Goal: Information Seeking & Learning: Compare options

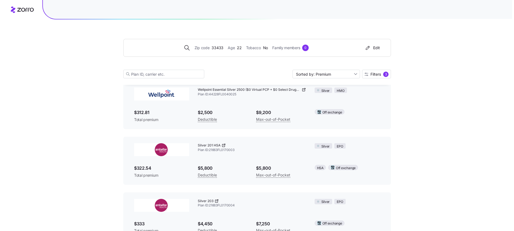
scroll to position [39, 0]
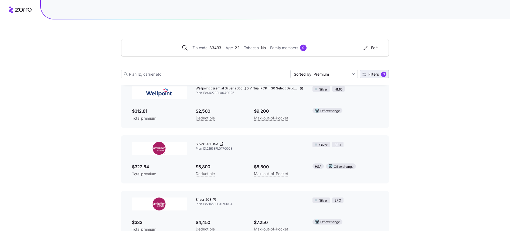
click at [377, 77] on button "Filters 3" at bounding box center [374, 74] width 29 height 9
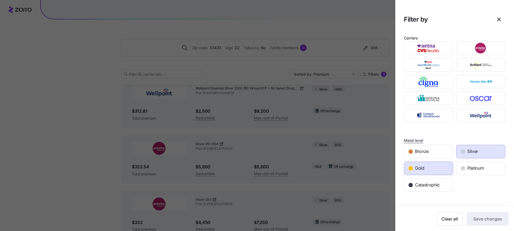
click at [445, 165] on div "Gold" at bounding box center [428, 168] width 49 height 13
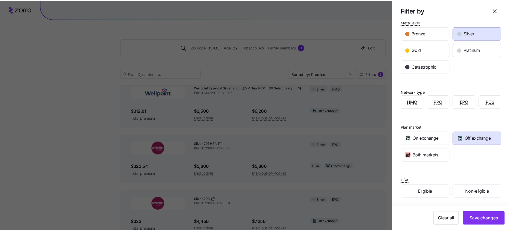
scroll to position [118, 0]
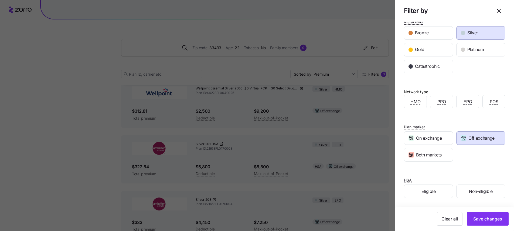
click at [342, 132] on div at bounding box center [257, 115] width 514 height 231
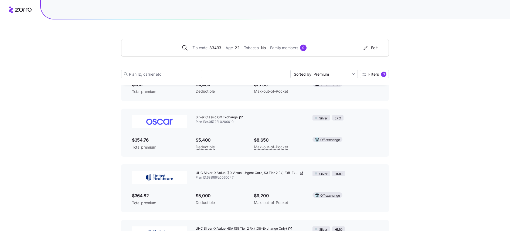
scroll to position [187, 0]
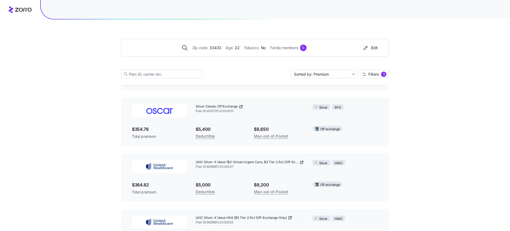
click at [301, 161] on icon at bounding box center [301, 162] width 4 height 4
click at [214, 48] on span "33433" at bounding box center [215, 48] width 12 height 6
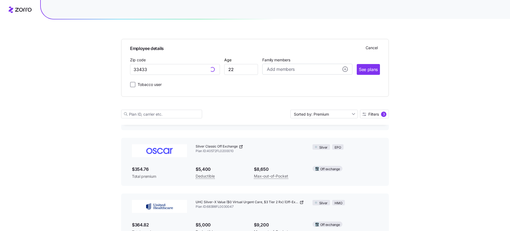
scroll to position [227, 0]
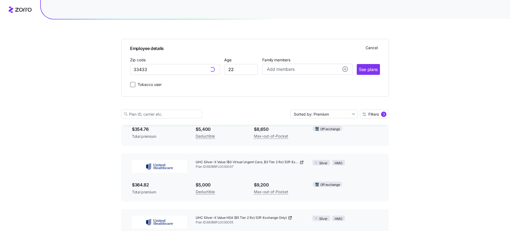
type input "33433, Palm Beach County, FL"
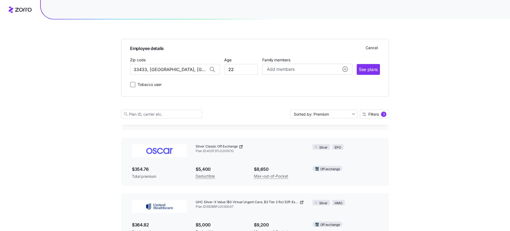
click at [95, 111] on div "Employee details Cancel Zip code 33433, Palm Beach County, FL Age 22 Family mem…" at bounding box center [255, 221] width 510 height 817
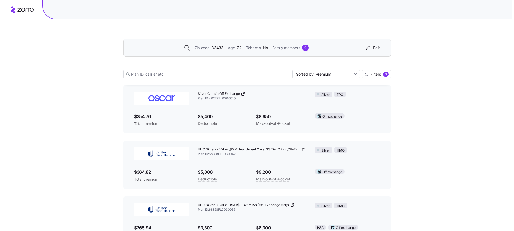
scroll to position [163, 0]
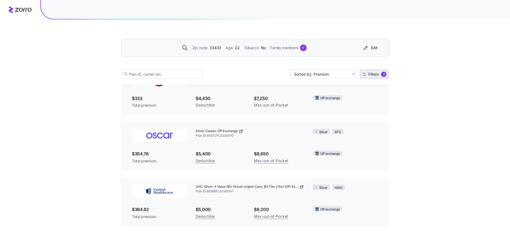
click at [373, 74] on span "Filters" at bounding box center [373, 74] width 11 height 4
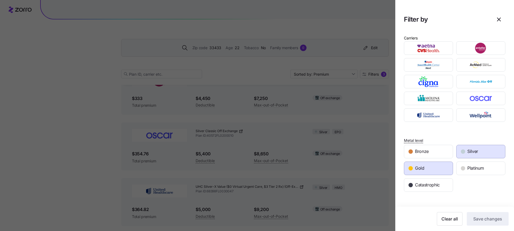
click at [435, 167] on div "Gold" at bounding box center [428, 168] width 49 height 13
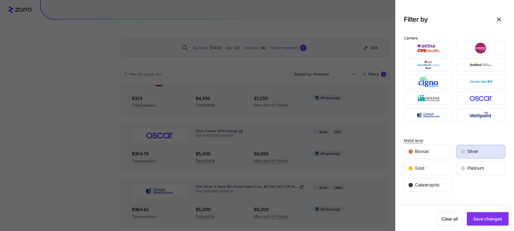
click at [463, 149] on div "Silver" at bounding box center [480, 151] width 49 height 13
click at [465, 164] on div "Platinum" at bounding box center [480, 168] width 49 height 13
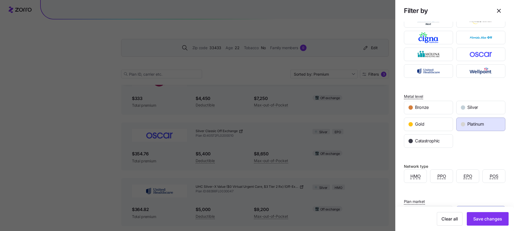
scroll to position [110, 0]
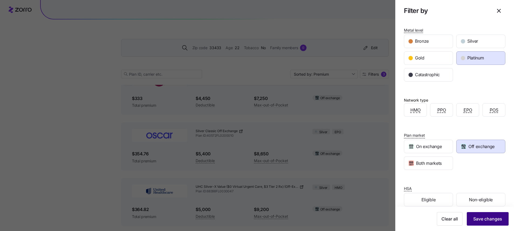
click at [493, 218] on span "Save changes" at bounding box center [487, 218] width 29 height 6
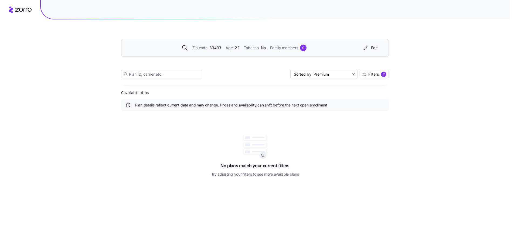
scroll to position [0, 0]
click at [372, 74] on span "Filters" at bounding box center [375, 74] width 11 height 4
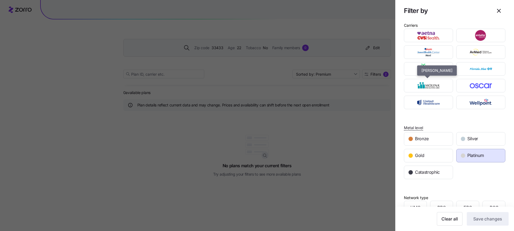
scroll to position [48, 0]
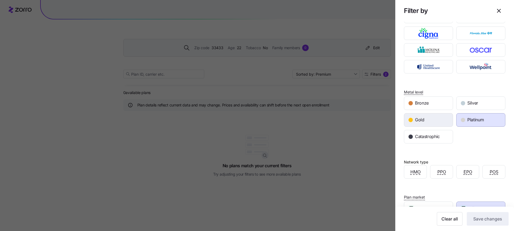
click at [439, 120] on div "Gold" at bounding box center [428, 119] width 49 height 13
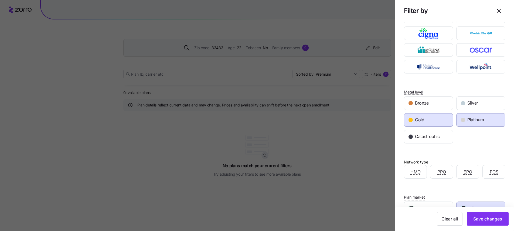
click at [419, 113] on div "Gold" at bounding box center [428, 119] width 49 height 13
click at [461, 118] on div "button" at bounding box center [463, 120] width 4 height 4
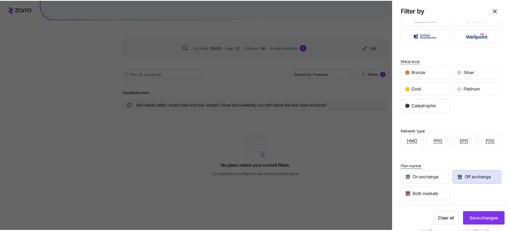
scroll to position [118, 0]
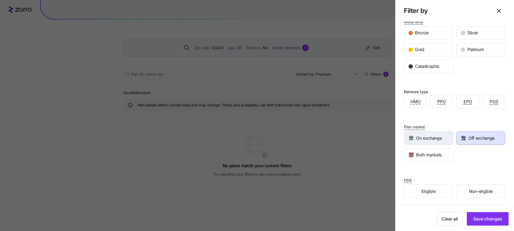
click at [431, 140] on span "On exchange" at bounding box center [429, 138] width 26 height 7
click at [468, 138] on span "Off exchange" at bounding box center [481, 138] width 26 height 7
click at [433, 135] on span "On exchange" at bounding box center [429, 138] width 26 height 7
drag, startPoint x: 428, startPoint y: 154, endPoint x: 436, endPoint y: 168, distance: 16.5
click at [428, 154] on span "Both markets" at bounding box center [429, 154] width 26 height 7
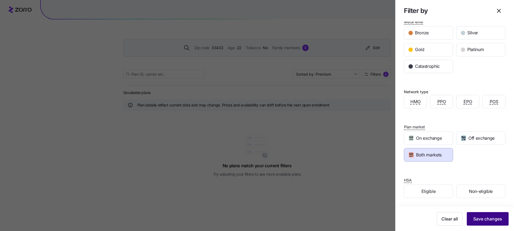
click at [482, 217] on span "Save changes" at bounding box center [487, 218] width 29 height 6
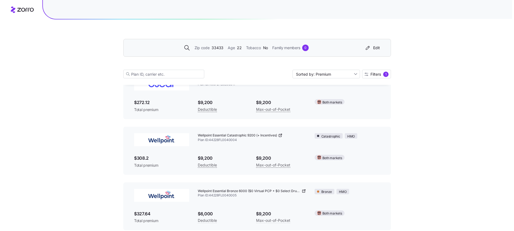
scroll to position [0, 0]
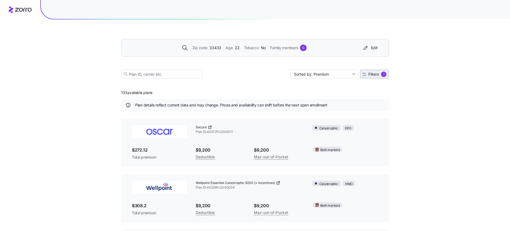
click at [369, 76] on span "Filters" at bounding box center [373, 74] width 11 height 4
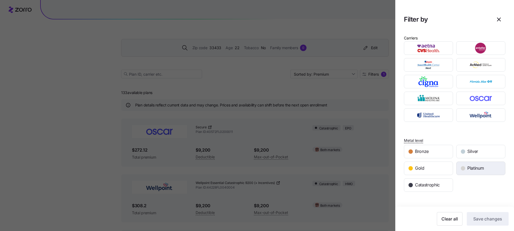
click at [473, 170] on span "Platinum" at bounding box center [475, 168] width 16 height 7
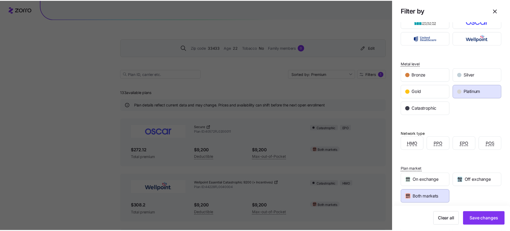
scroll to position [118, 0]
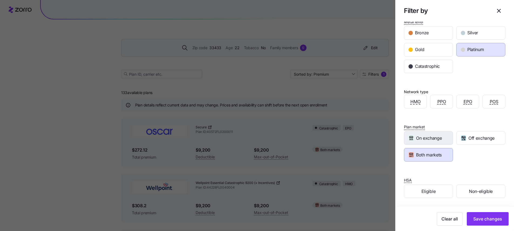
click at [429, 135] on span "On exchange" at bounding box center [429, 138] width 26 height 7
click at [468, 139] on span "Off exchange" at bounding box center [481, 138] width 26 height 7
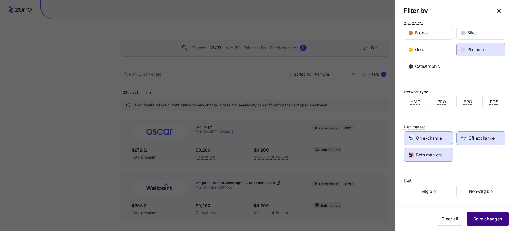
click at [486, 217] on span "Save changes" at bounding box center [487, 218] width 29 height 6
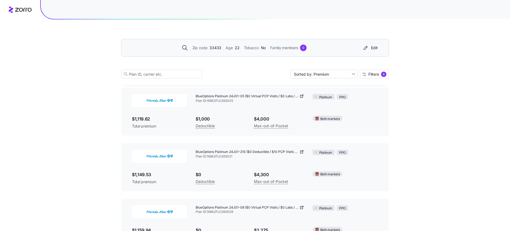
scroll to position [609, 0]
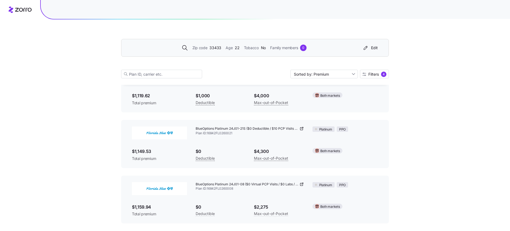
click at [212, 44] on div "Zip code 33433 Age 22 Tobacco No Family members 0 Edit" at bounding box center [254, 47] width 252 height 9
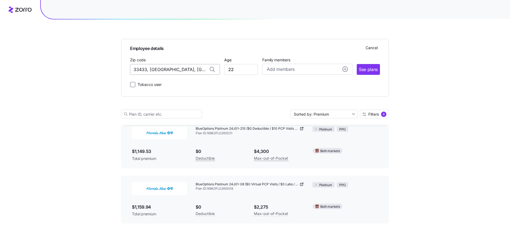
click at [149, 69] on input "33433, Palm Beach County, FL" at bounding box center [175, 69] width 90 height 11
click at [148, 69] on input "33433, Palm Beach County, FL" at bounding box center [175, 69] width 90 height 11
click at [147, 87] on span "11559, Nassau County, NY" at bounding box center [174, 83] width 76 height 7
type input "11559, Nassau County, NY"
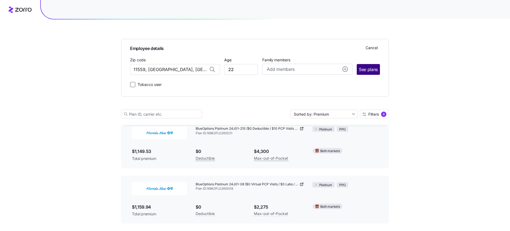
click at [368, 71] on span "See plans" at bounding box center [368, 69] width 19 height 7
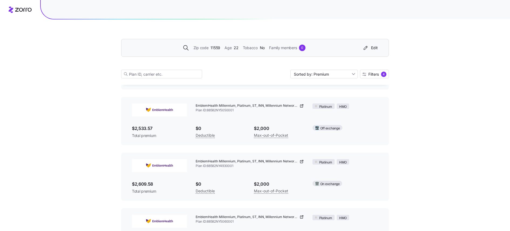
scroll to position [776, 0]
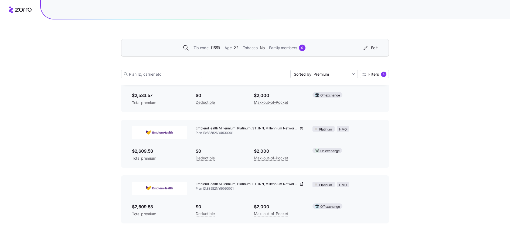
click at [303, 182] on icon at bounding box center [301, 184] width 4 height 4
click at [217, 49] on span "11559" at bounding box center [215, 48] width 10 height 6
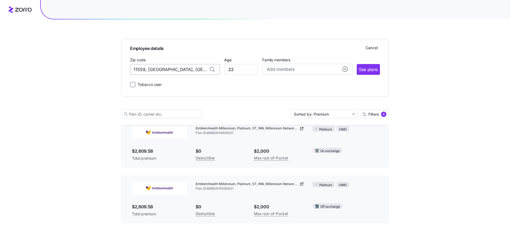
click at [144, 67] on input "11559, Nassau County, NY" at bounding box center [175, 69] width 90 height 11
click at [151, 84] on span "33433, Palm Beach County, FL" at bounding box center [174, 83] width 76 height 7
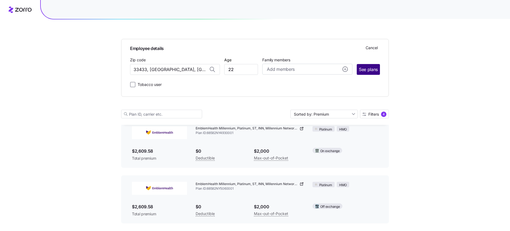
type input "33433, Palm Beach County, FL"
click at [367, 71] on span "See plans" at bounding box center [368, 69] width 19 height 7
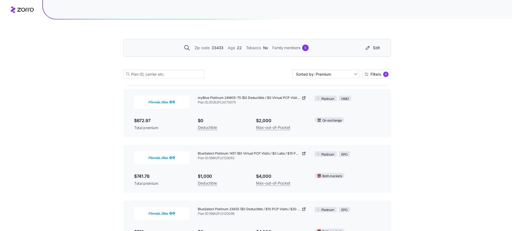
scroll to position [0, 0]
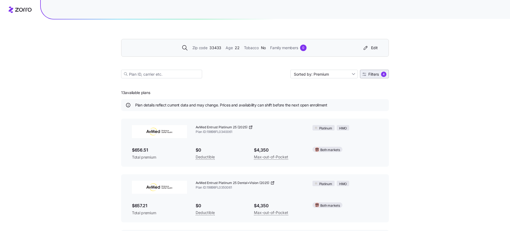
click at [378, 72] on span "Filters" at bounding box center [373, 74] width 11 height 4
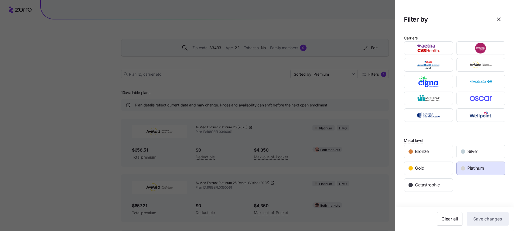
click at [474, 169] on span "Platinum" at bounding box center [475, 168] width 16 height 7
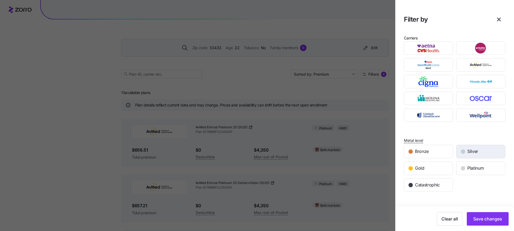
click at [466, 155] on div "Silver" at bounding box center [480, 151] width 49 height 13
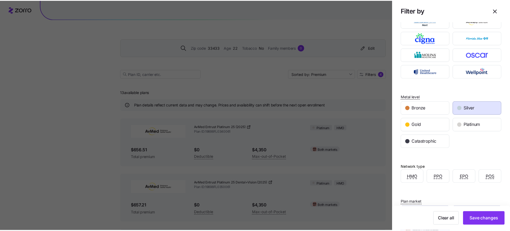
scroll to position [118, 0]
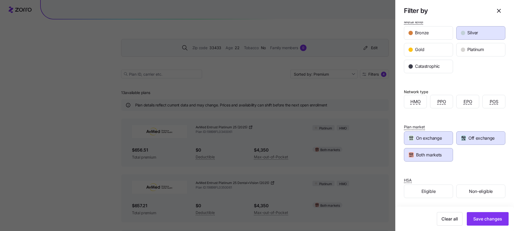
click at [431, 135] on span "On exchange" at bounding box center [429, 138] width 26 height 7
drag, startPoint x: 435, startPoint y: 149, endPoint x: 433, endPoint y: 152, distance: 2.8
click at [435, 150] on div "Both markets" at bounding box center [428, 154] width 49 height 13
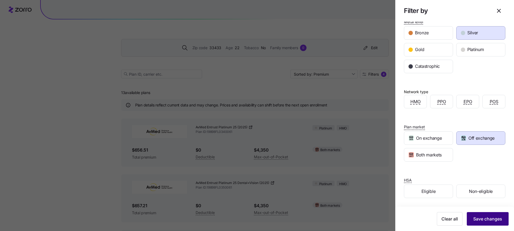
click at [493, 221] on span "Save changes" at bounding box center [487, 218] width 29 height 6
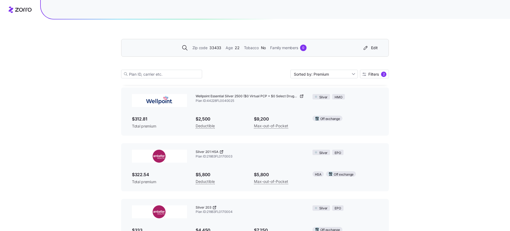
scroll to position [32, 0]
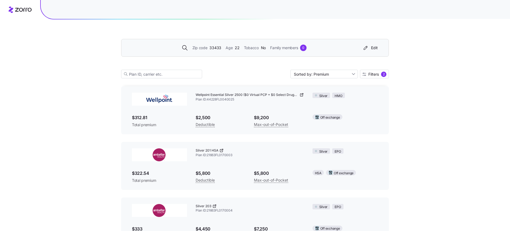
click at [222, 149] on icon at bounding box center [221, 150] width 4 height 4
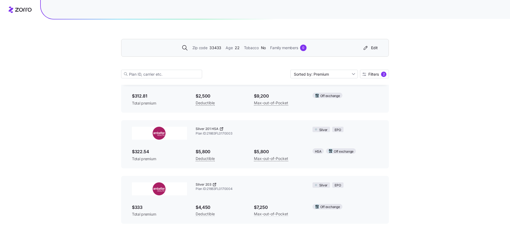
scroll to position [59, 0]
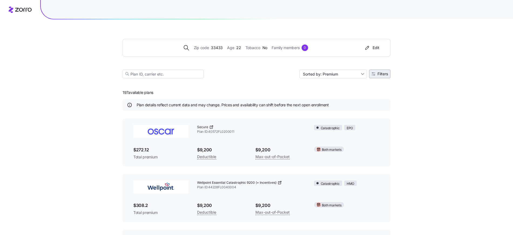
click at [382, 73] on span "Filters" at bounding box center [382, 74] width 11 height 4
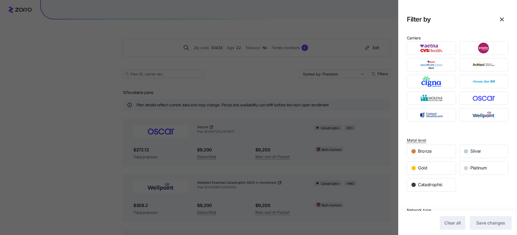
drag, startPoint x: 342, startPoint y: 18, endPoint x: 262, endPoint y: 19, distance: 80.4
click at [341, 19] on div at bounding box center [258, 117] width 517 height 235
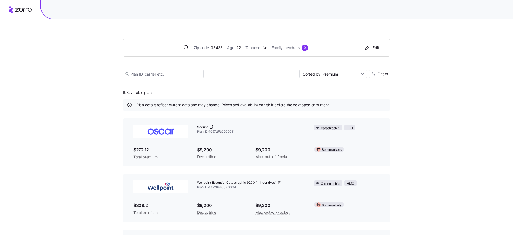
click at [13, 8] on icon at bounding box center [20, 9] width 23 height 6
